Goal: Task Accomplishment & Management: Use online tool/utility

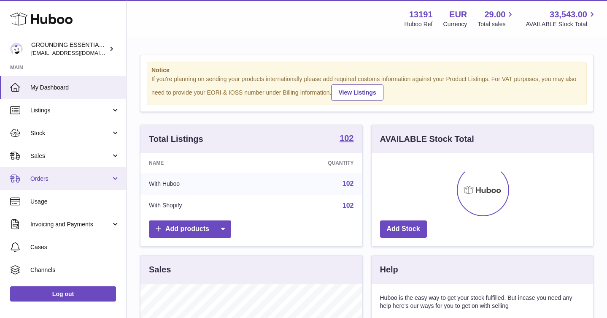
scroll to position [132, 221]
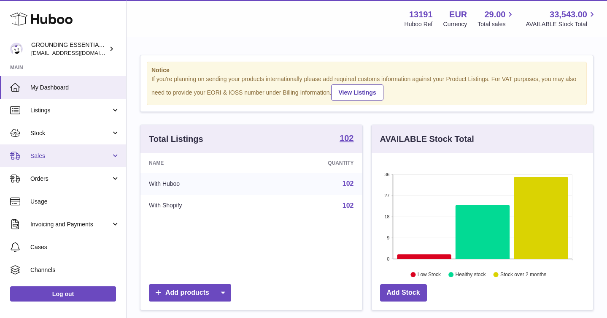
click at [72, 158] on span "Sales" at bounding box center [70, 156] width 81 height 8
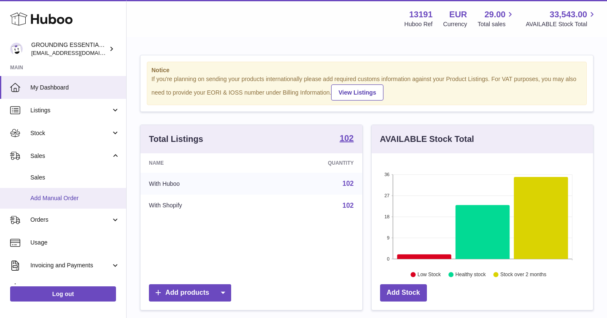
click at [74, 196] on span "Add Manual Order" at bounding box center [74, 198] width 89 height 8
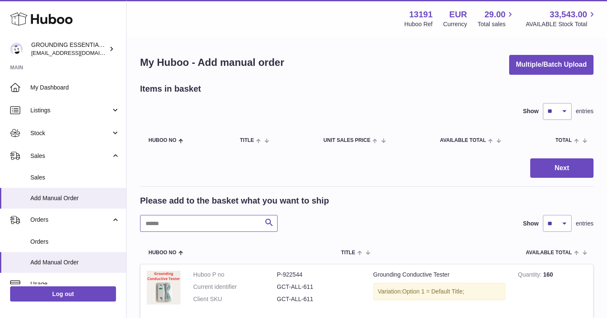
click at [189, 226] on input "text" at bounding box center [209, 223] width 138 height 17
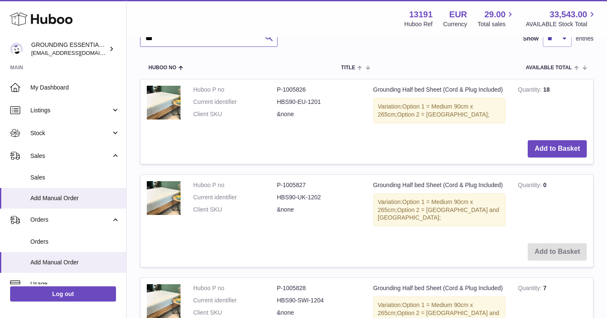
scroll to position [174, 0]
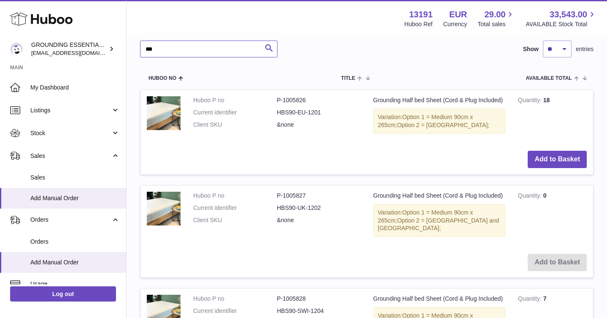
type input "***"
